Goal: Task Accomplishment & Management: Use online tool/utility

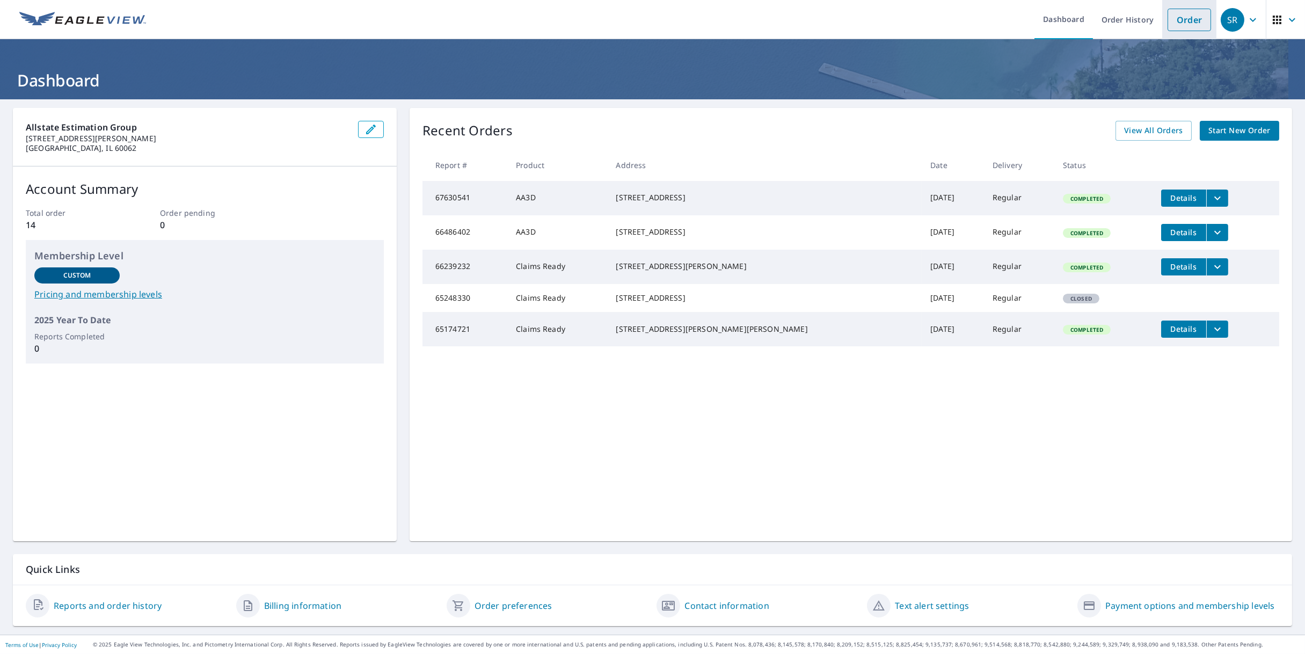
click at [1186, 17] on link "Order" at bounding box center [1189, 20] width 43 height 23
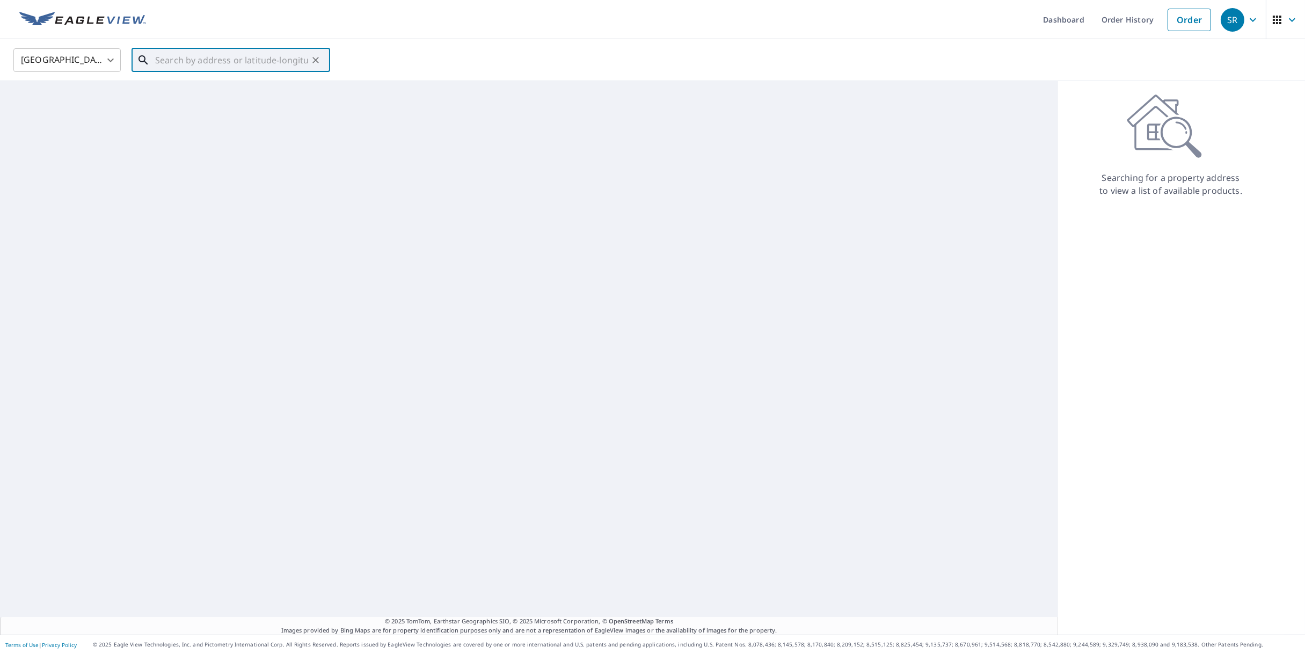
click at [179, 67] on input "text" at bounding box center [231, 60] width 153 height 30
paste input "[STREET_ADDRESS][PERSON_NAME]"
click at [185, 93] on span "[STREET_ADDRESS]" at bounding box center [237, 91] width 169 height 13
type input "[STREET_ADDRESS][PERSON_NAME]"
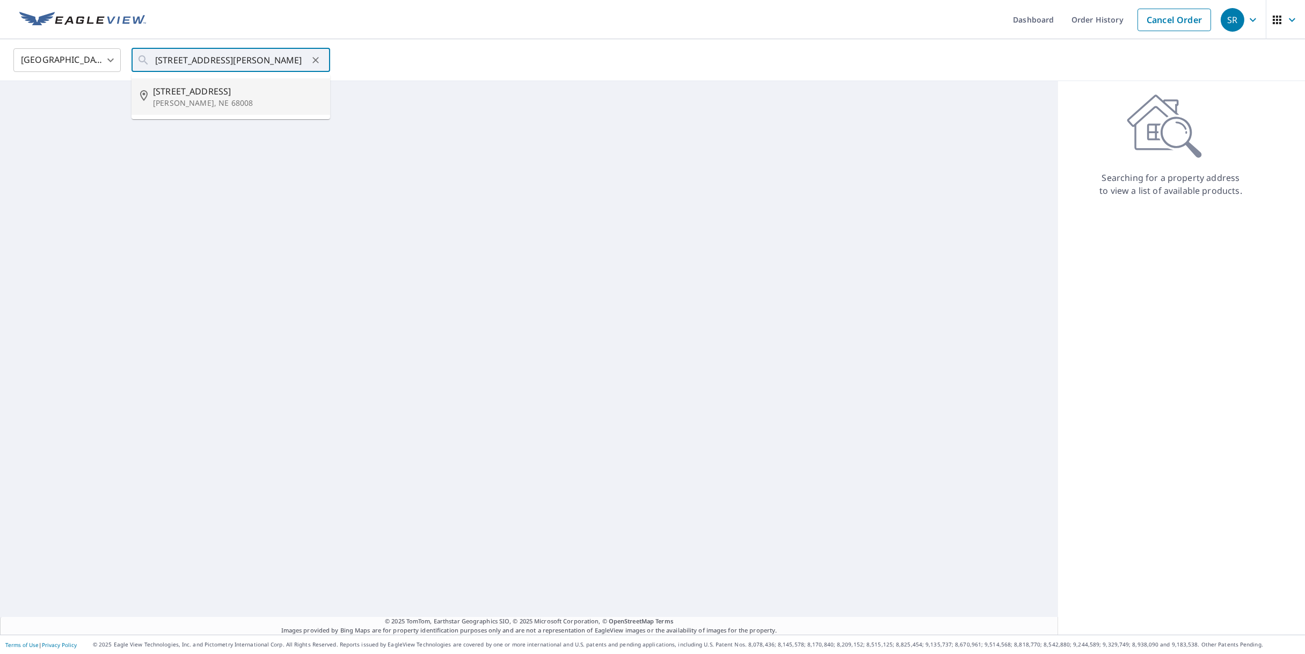
scroll to position [0, 0]
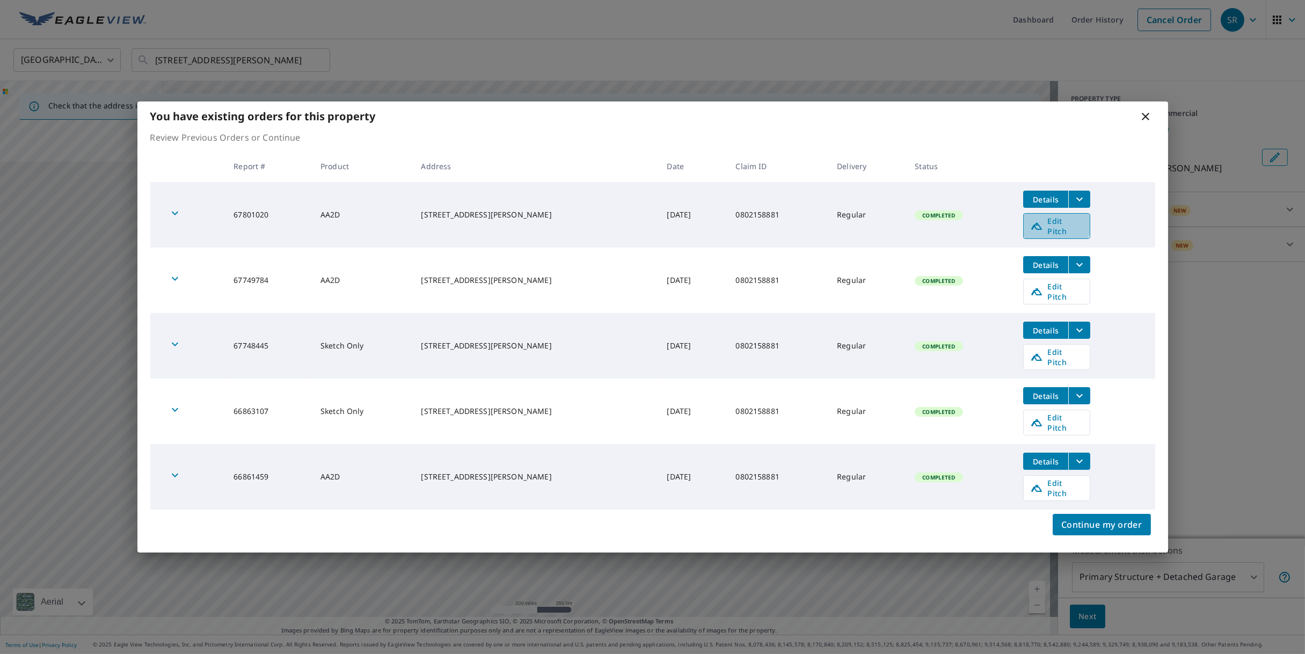
click at [1051, 236] on span "Edit Pitch" at bounding box center [1056, 226] width 53 height 20
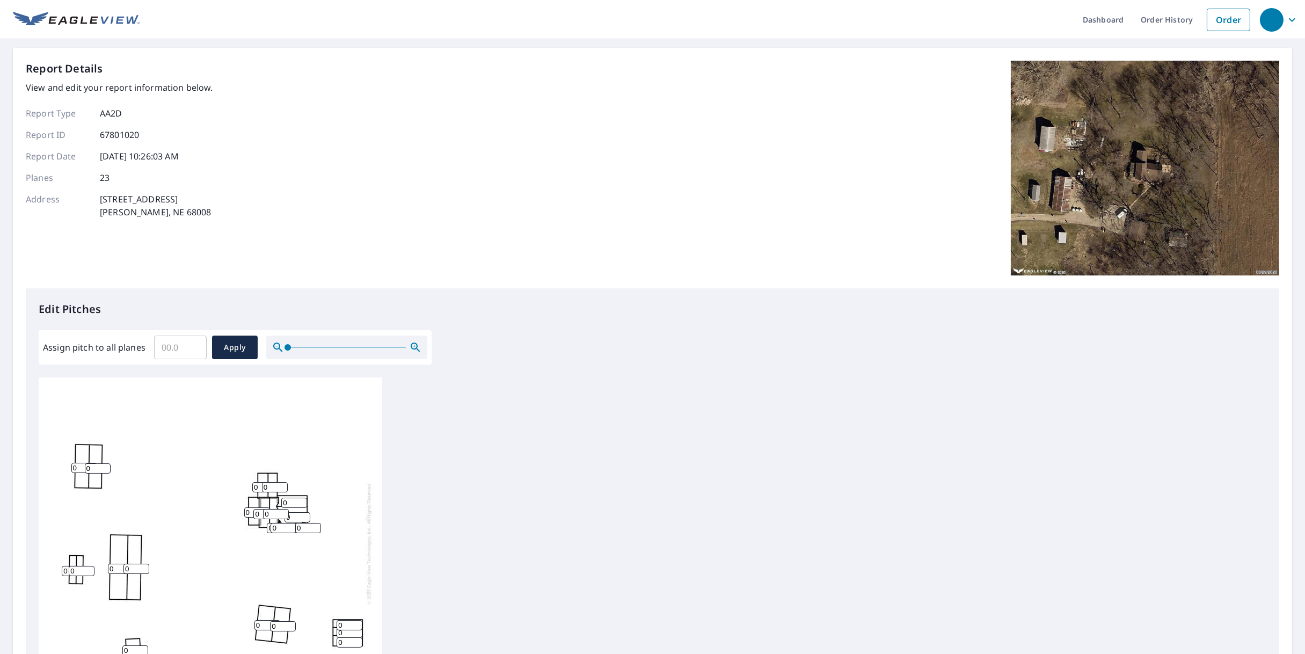
scroll to position [11, 0]
click at [275, 482] on input "0" at bounding box center [275, 487] width 26 height 10
type input "10"
click at [260, 482] on input "0" at bounding box center [265, 487] width 26 height 10
type input "10"
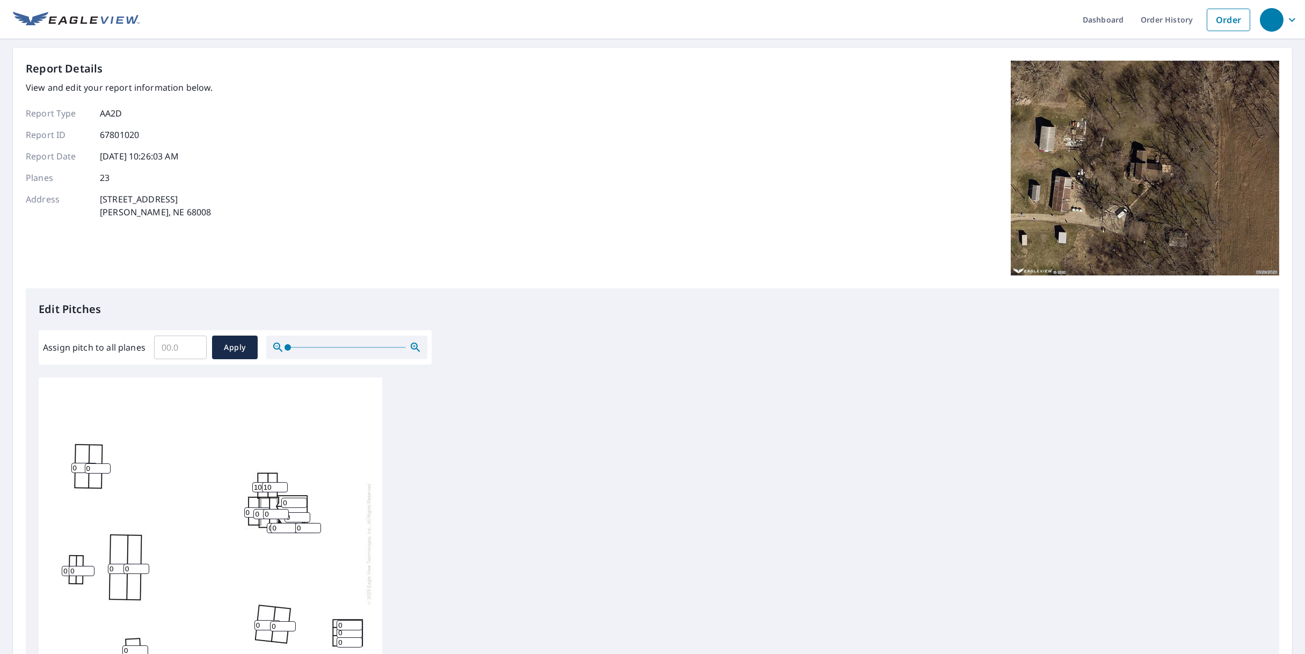
click at [251, 507] on input "0" at bounding box center [257, 512] width 26 height 10
type input "10"
click at [261, 509] on input "0" at bounding box center [266, 514] width 26 height 10
type input "10"
click at [271, 511] on div "0 0 0 0 0 0 0 10 10 0 0 0 0 10 0 10 0 0 0 0 0 0 0" at bounding box center [211, 543] width 344 height 337
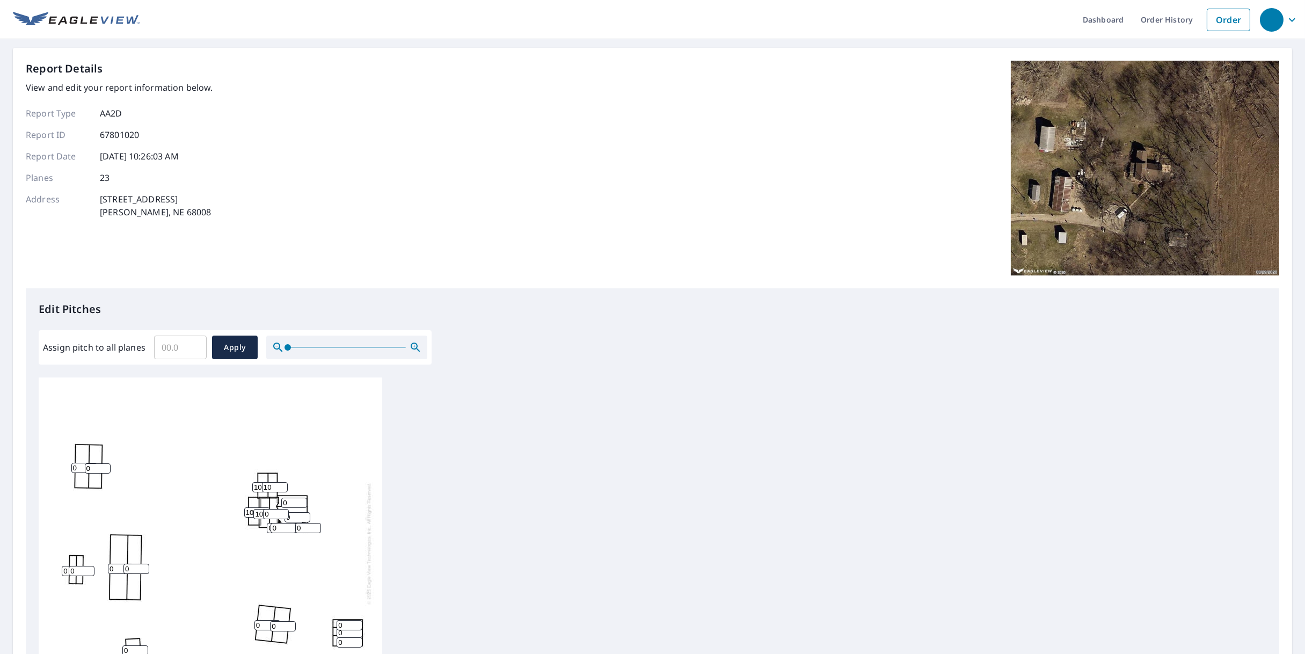
click at [273, 509] on input "0" at bounding box center [276, 514] width 26 height 10
type input "10"
click at [296, 498] on input "0" at bounding box center [294, 503] width 26 height 10
type input "10"
click at [292, 512] on input "0" at bounding box center [298, 517] width 26 height 10
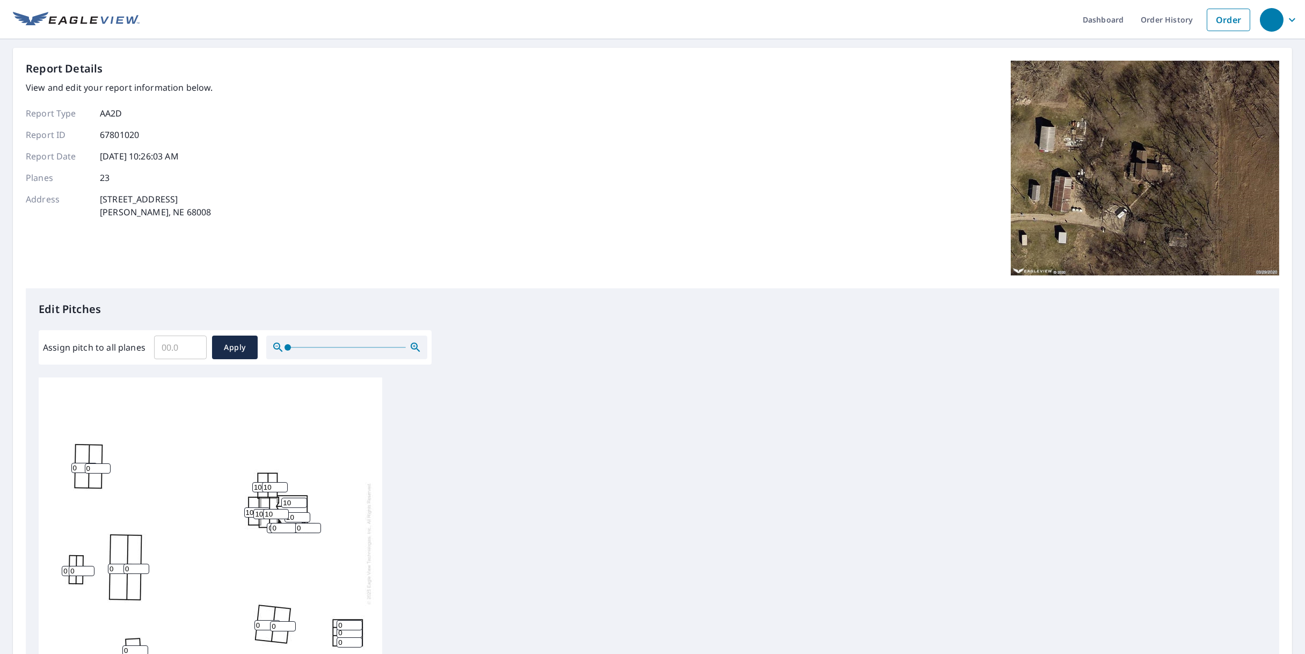
type input "10"
click at [270, 523] on input "0" at bounding box center [280, 528] width 26 height 10
type input "10"
click at [286, 524] on input "0" at bounding box center [284, 528] width 26 height 10
type input "10"
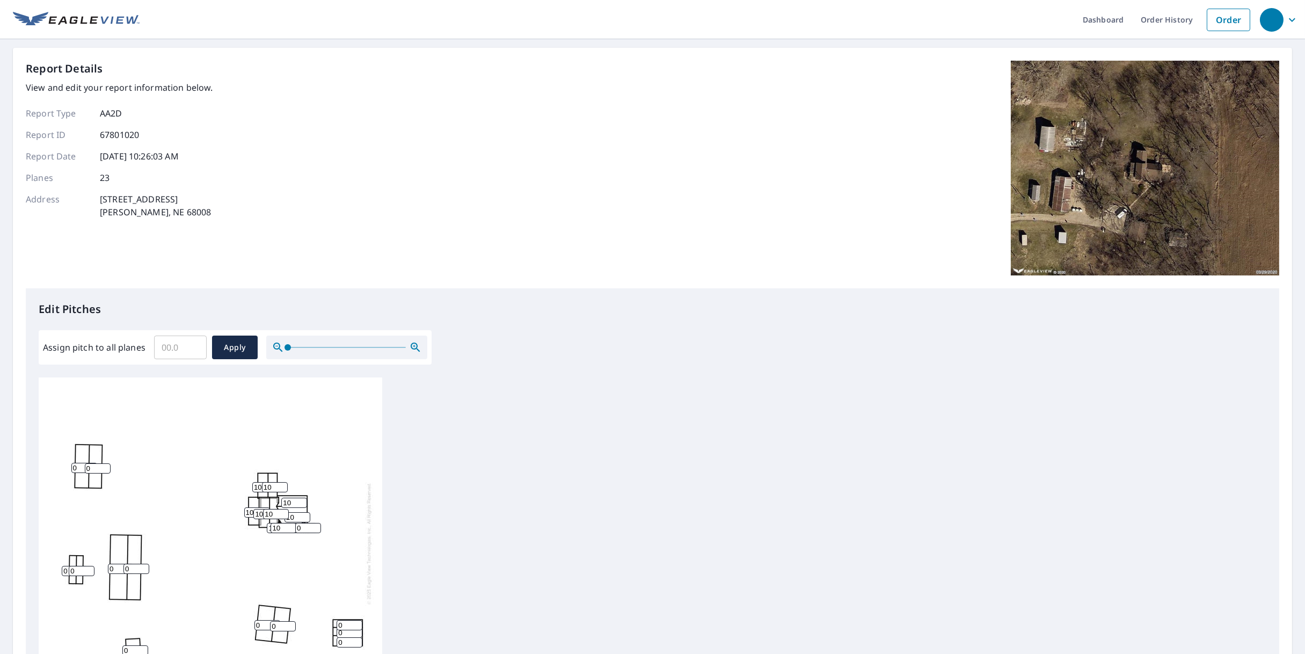
click at [301, 523] on input "0" at bounding box center [308, 528] width 26 height 10
type input "10"
click at [571, 515] on div "0 0 0 0 0 10 0 10 10 10 0 0 10 10 0 10 0 0 0 10 0 10 10" at bounding box center [653, 545] width 1228 height 337
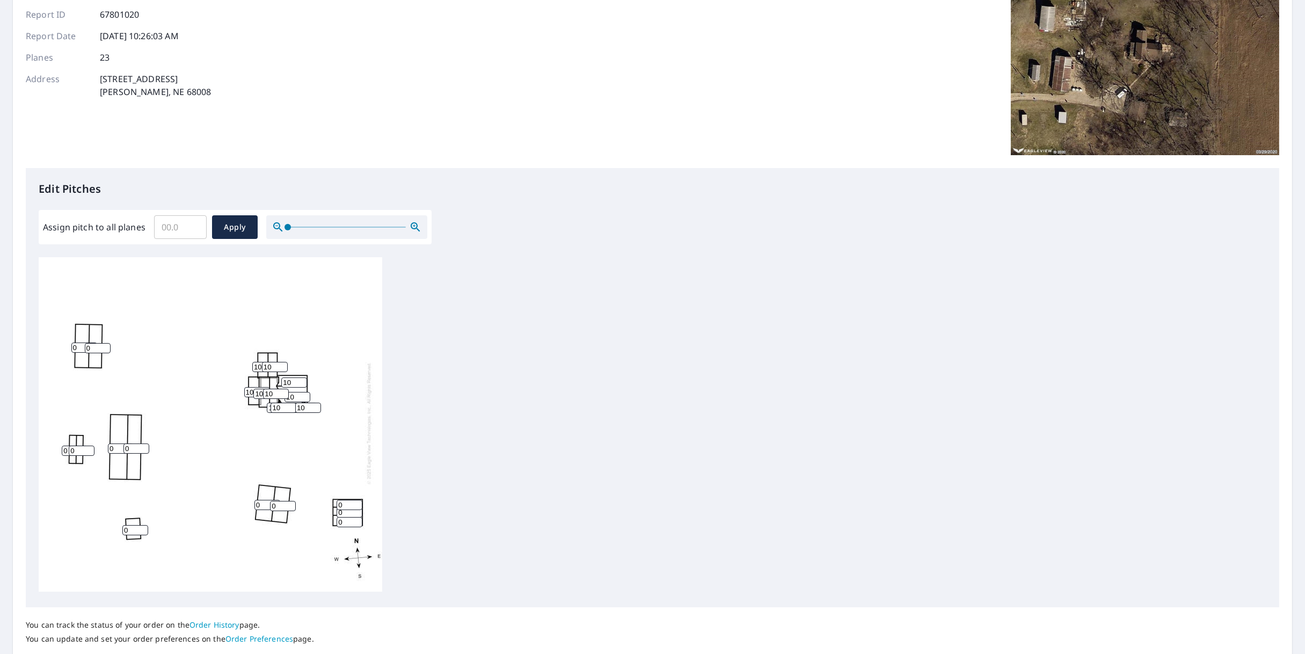
scroll to position [187, 0]
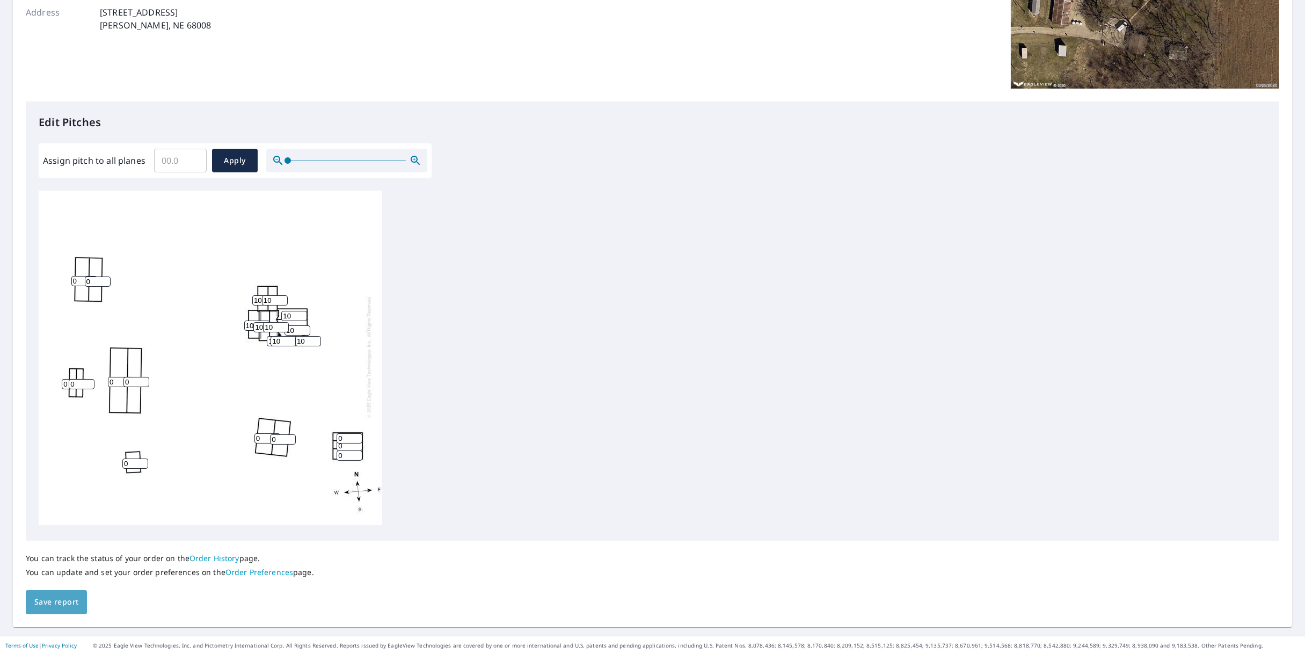
click at [71, 608] on button "Save report" at bounding box center [56, 602] width 61 height 24
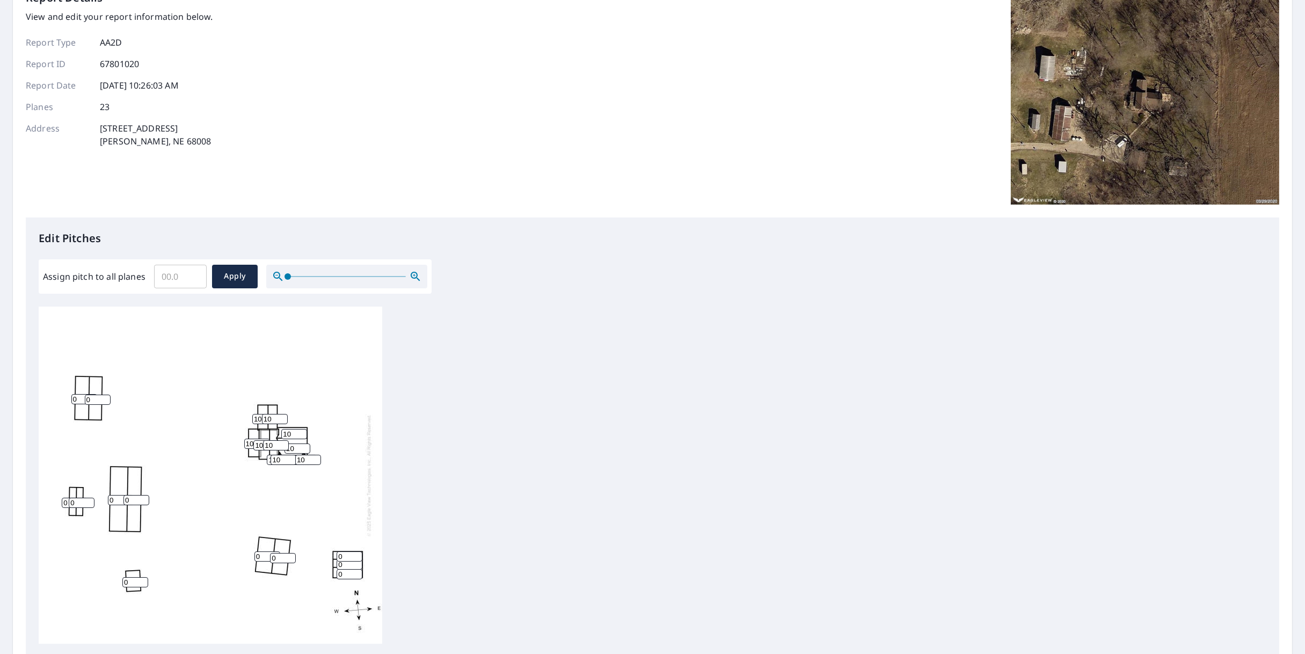
scroll to position [0, 0]
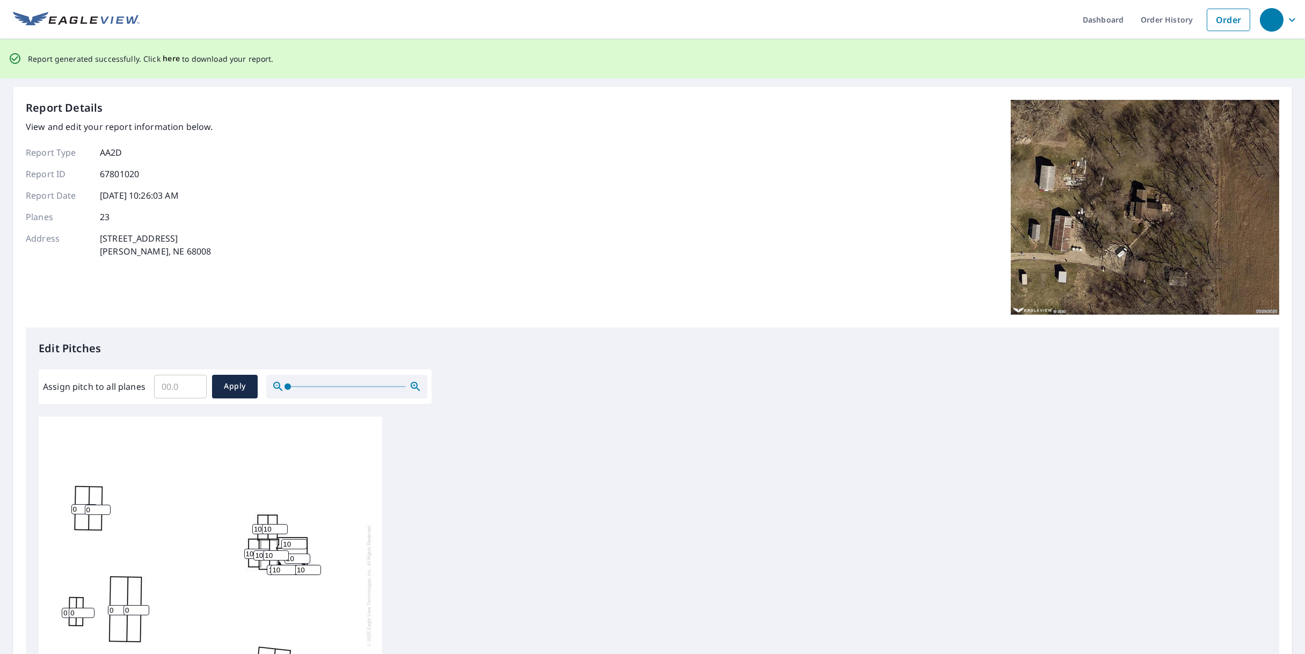
click at [163, 61] on span "here" at bounding box center [172, 58] width 18 height 13
